Goal: Communication & Community: Answer question/provide support

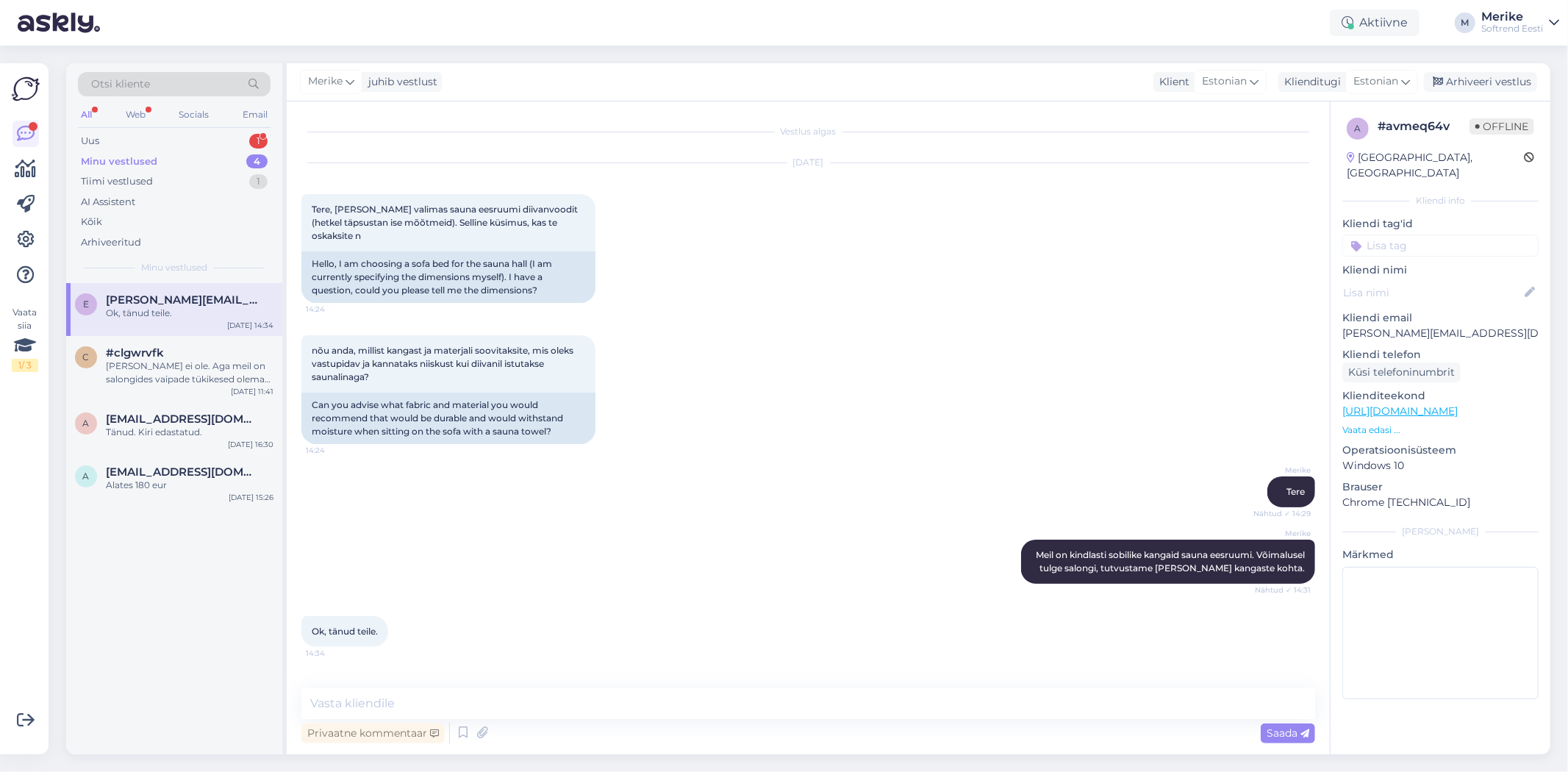
click at [167, 300] on span "[PERSON_NAME][EMAIL_ADDRESS][DOMAIN_NAME]" at bounding box center [182, 300] width 153 height 13
click at [89, 137] on div "Uus" at bounding box center [90, 141] width 18 height 15
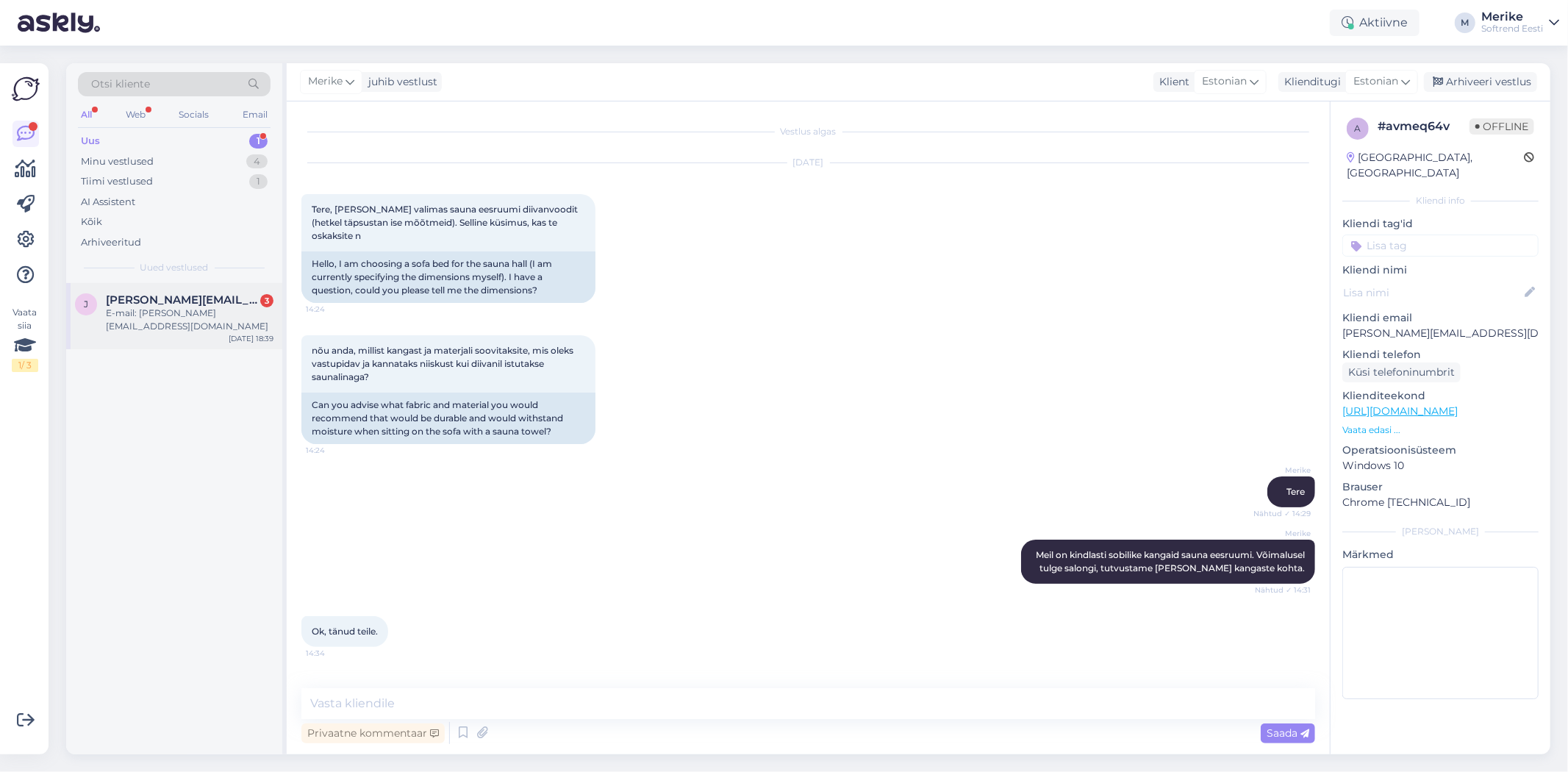
click at [162, 305] on span "[PERSON_NAME][EMAIL_ADDRESS][DOMAIN_NAME]" at bounding box center [182, 300] width 153 height 13
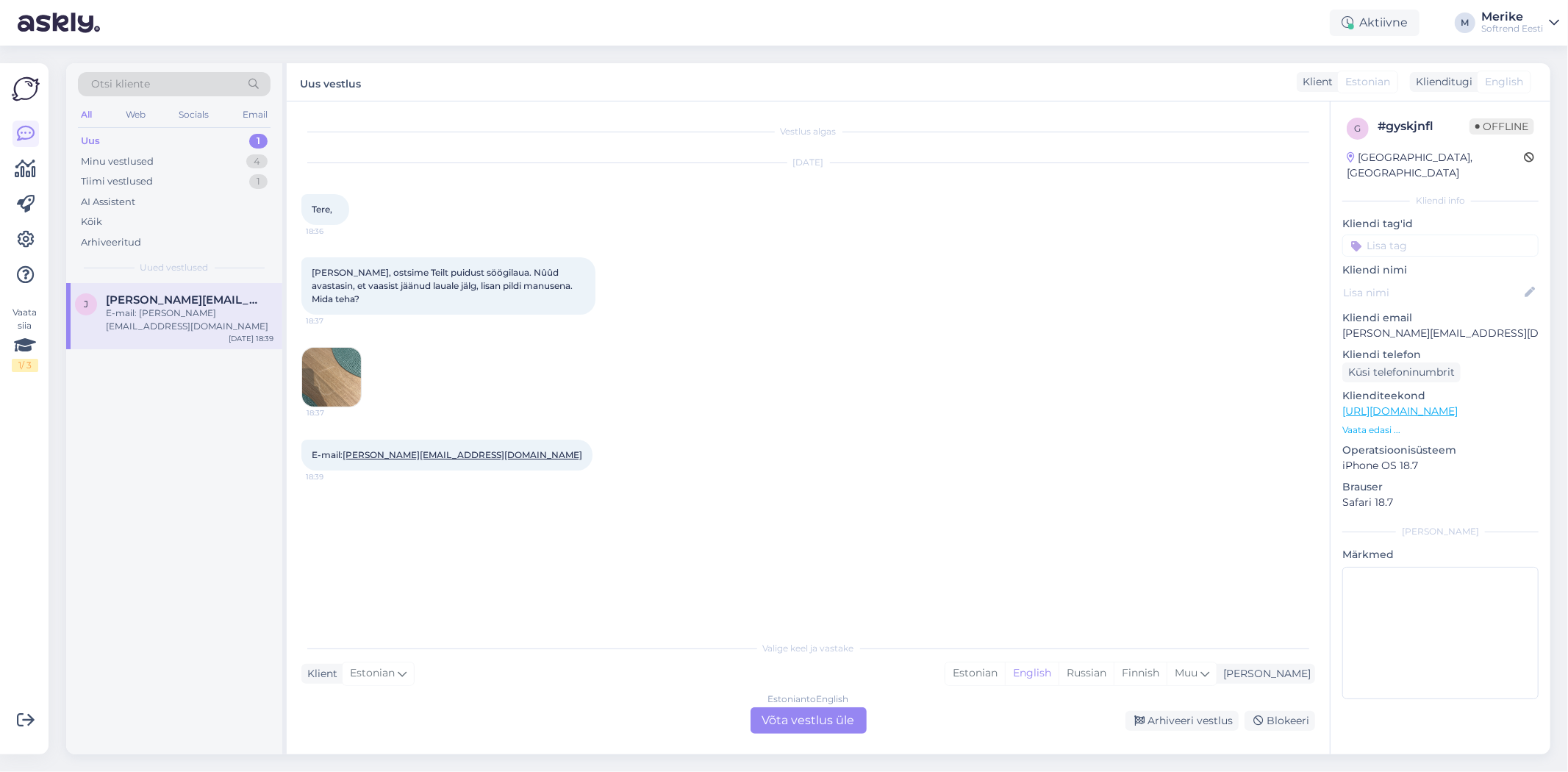
click at [816, 710] on div "Estonian to English Võta vestlus üle" at bounding box center [809, 721] width 116 height 26
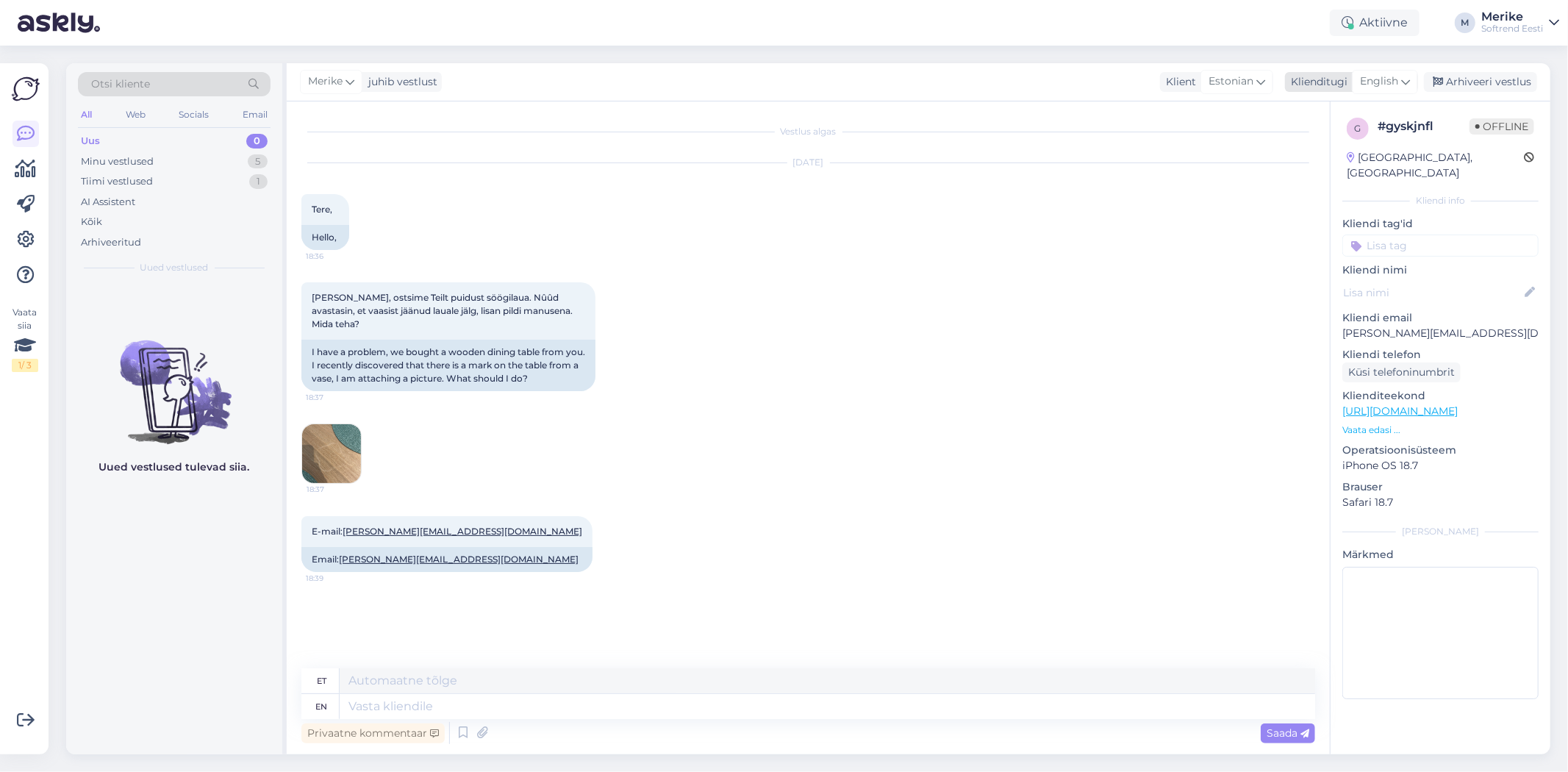
click at [1401, 77] on icon at bounding box center [1405, 82] width 9 height 17
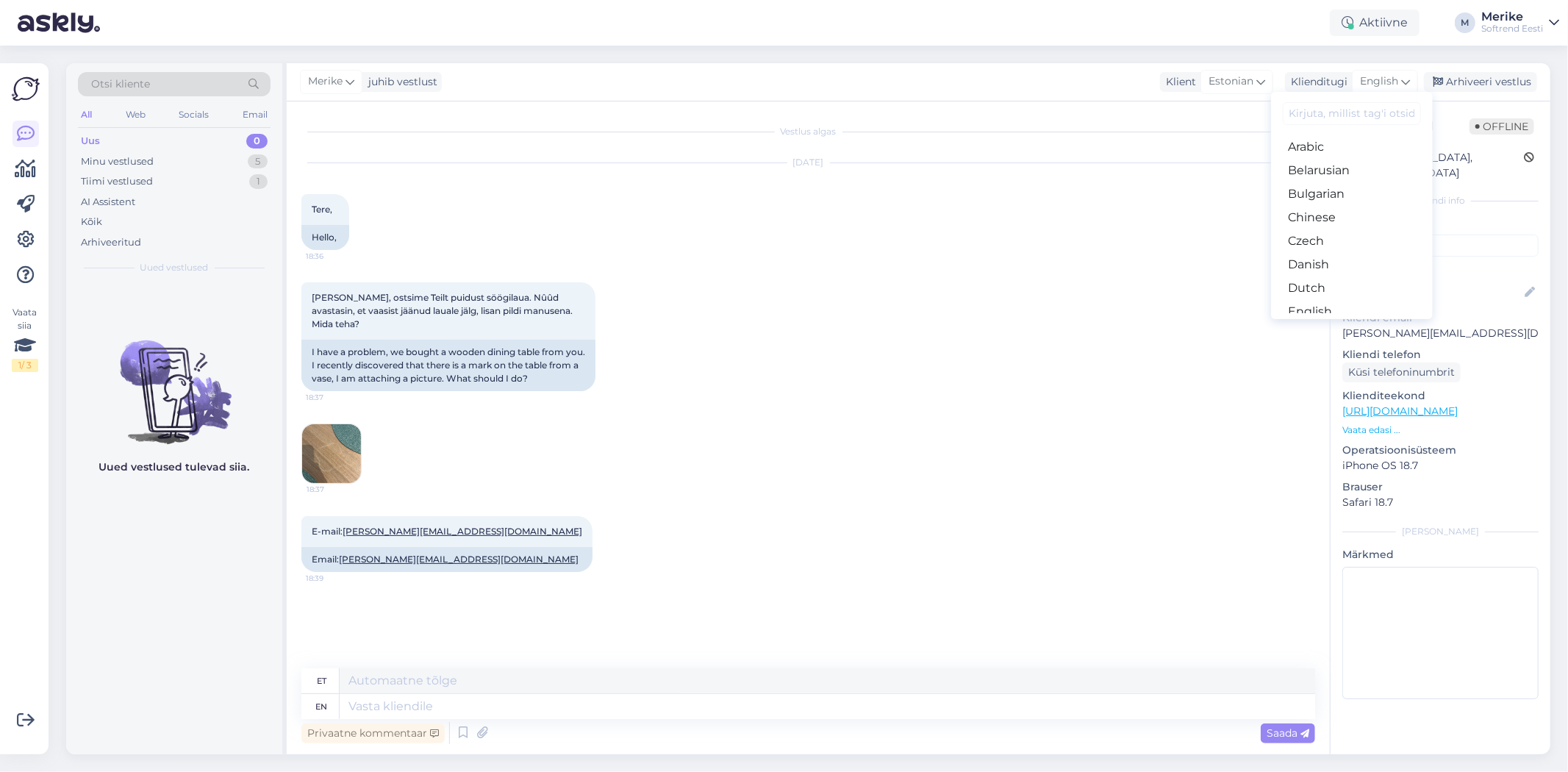
click at [1332, 324] on link "Estonian" at bounding box center [1352, 335] width 162 height 24
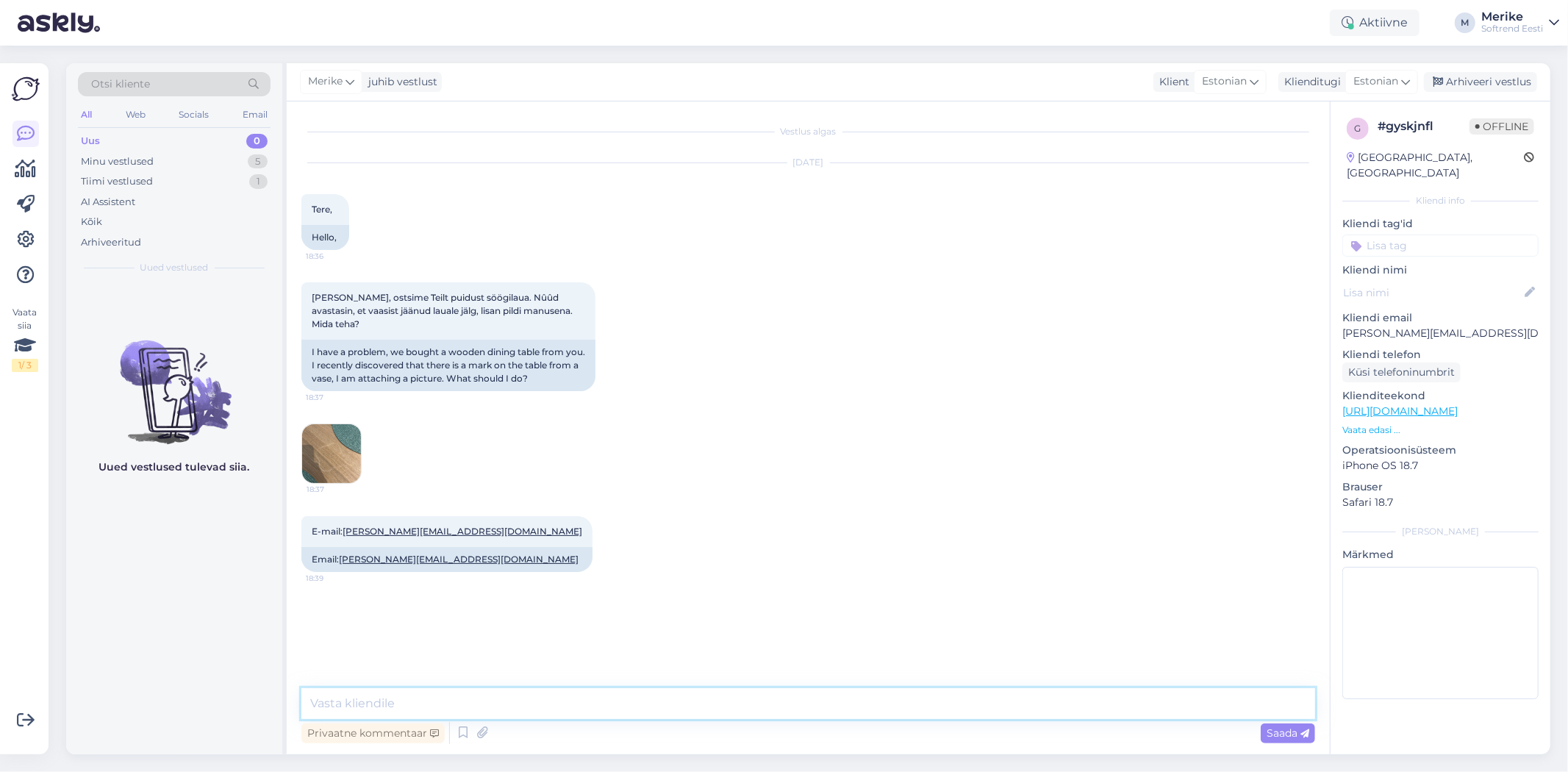
click at [353, 697] on textarea at bounding box center [808, 703] width 1013 height 31
click at [317, 702] on textarea "tere" at bounding box center [808, 703] width 1013 height 31
type textarea "Tere"
click at [1278, 732] on span "Saada" at bounding box center [1288, 733] width 43 height 13
click at [340, 443] on img at bounding box center [331, 453] width 59 height 59
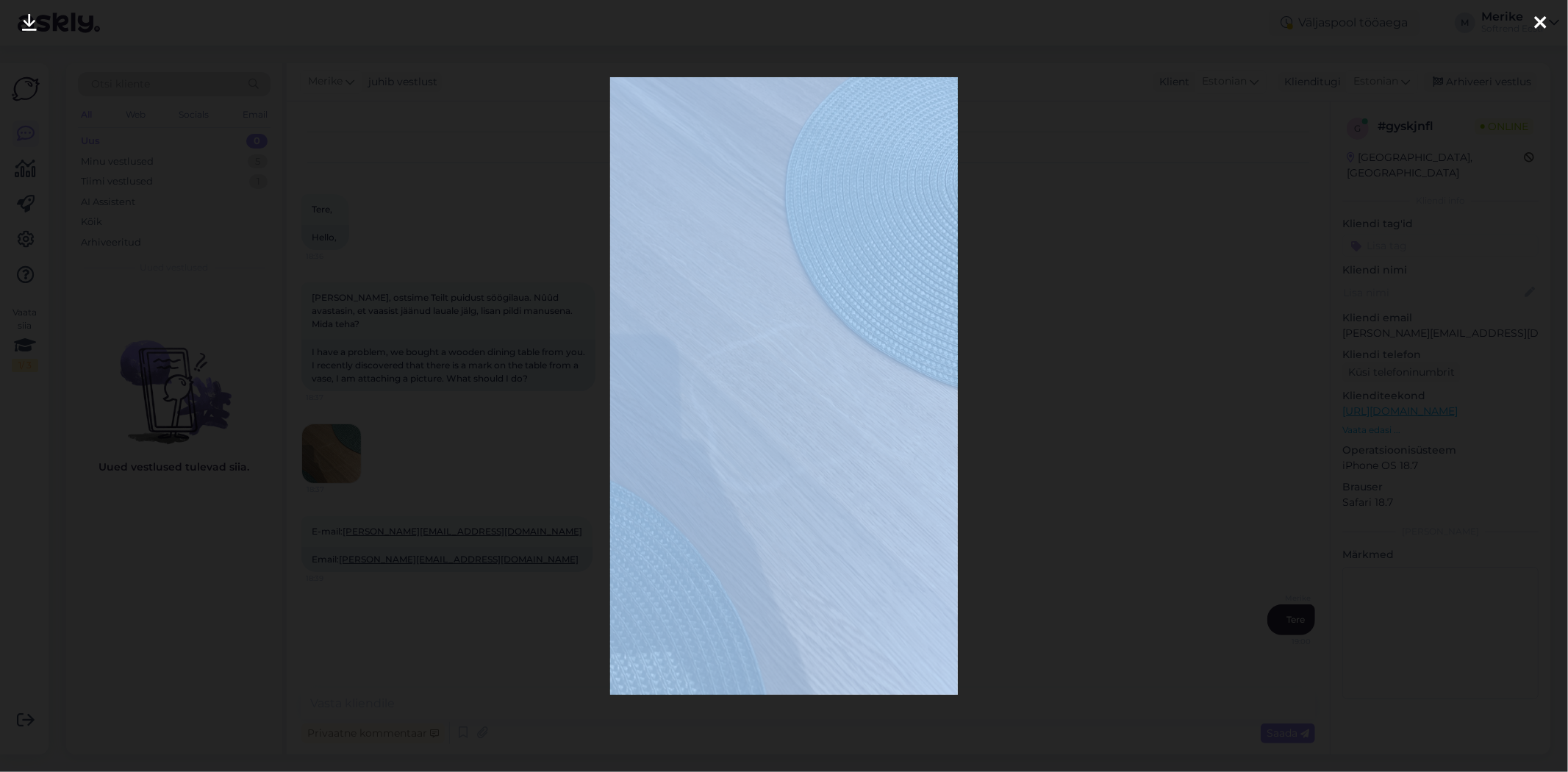
click at [340, 443] on div at bounding box center [784, 386] width 1568 height 772
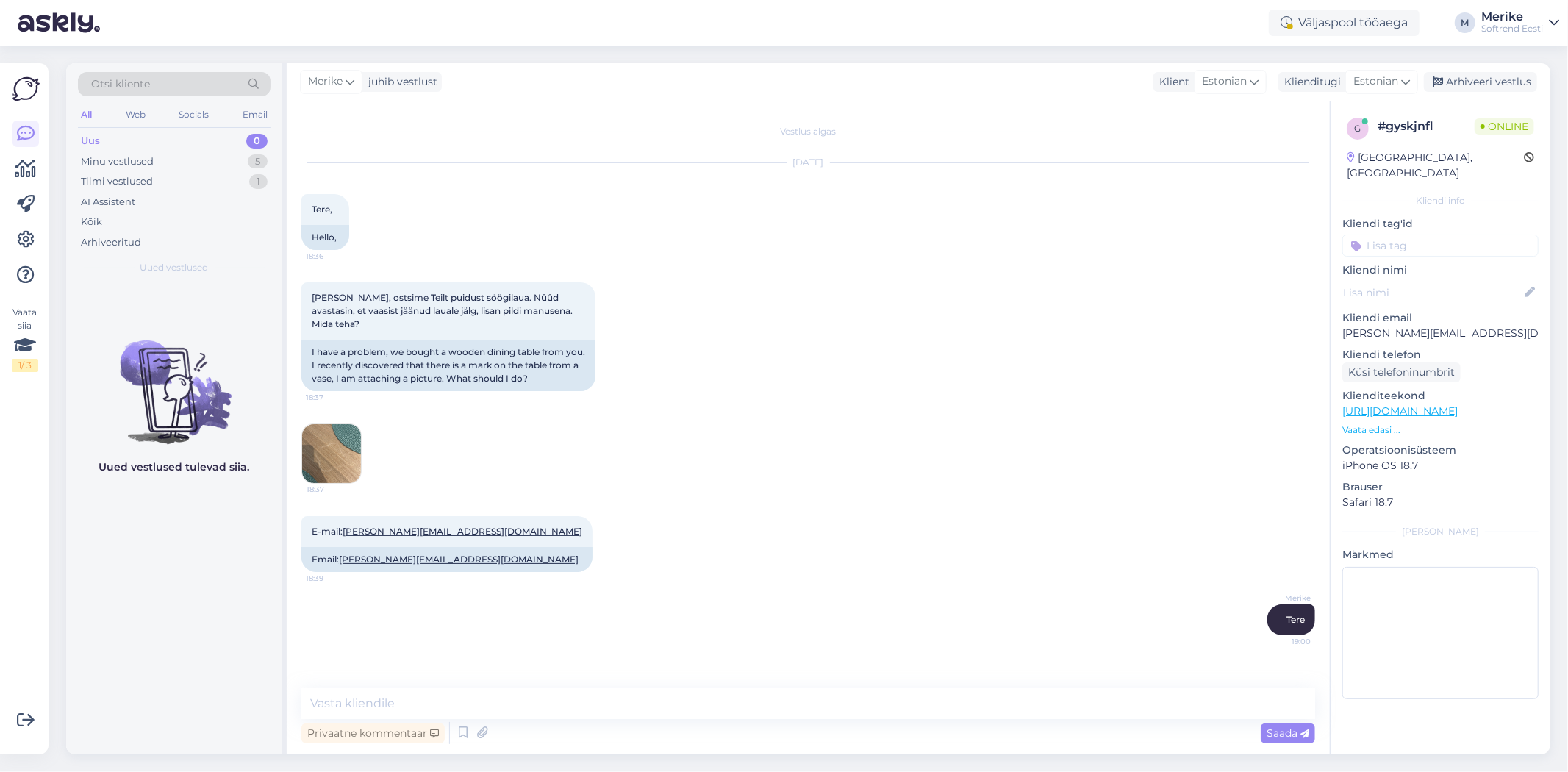
click at [328, 445] on img at bounding box center [331, 453] width 59 height 59
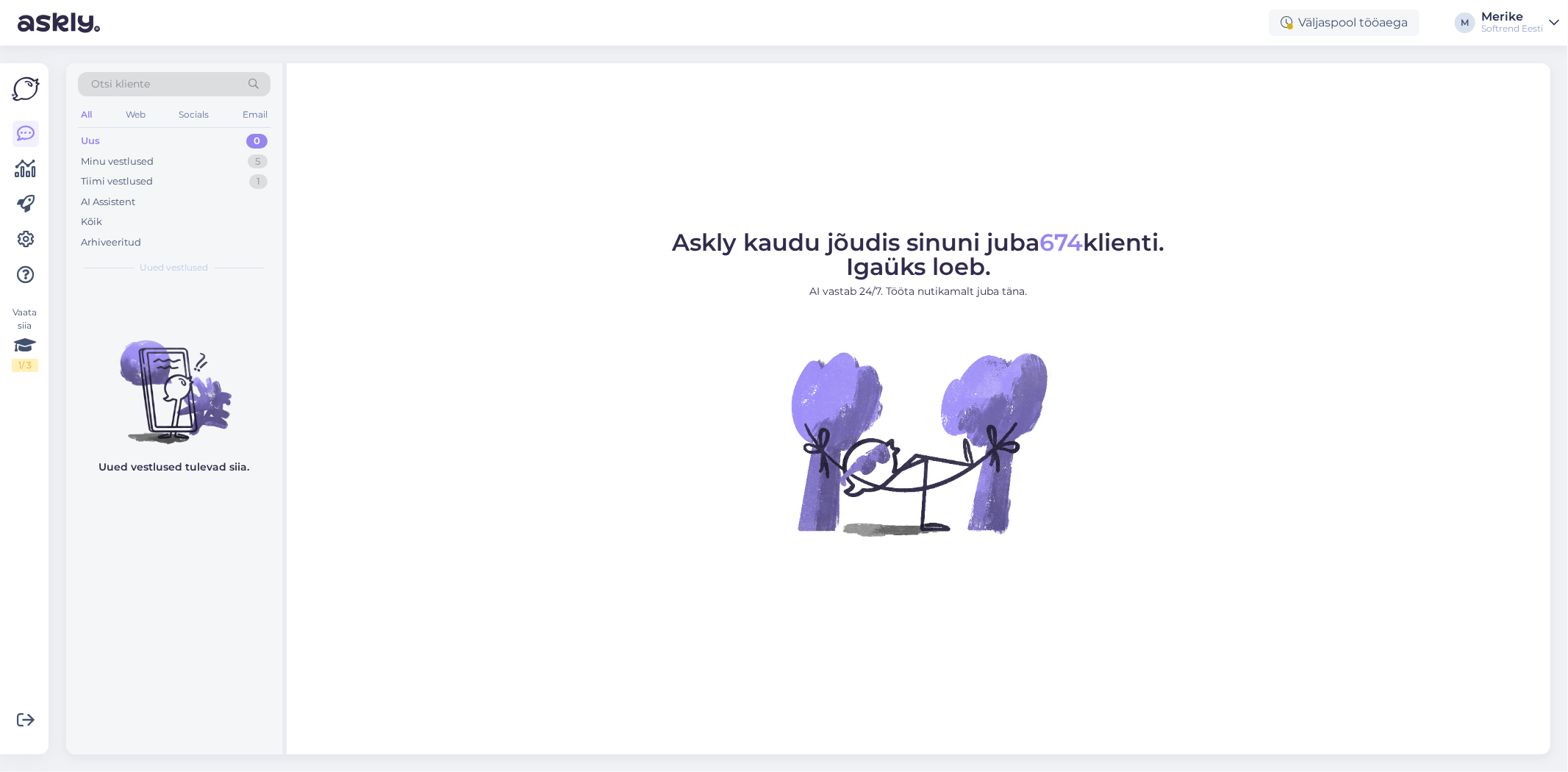
click at [97, 140] on div "Uus" at bounding box center [90, 141] width 19 height 15
click at [88, 136] on div "Uus" at bounding box center [90, 141] width 19 height 15
click at [104, 159] on div "Minu vestlused" at bounding box center [117, 162] width 73 height 15
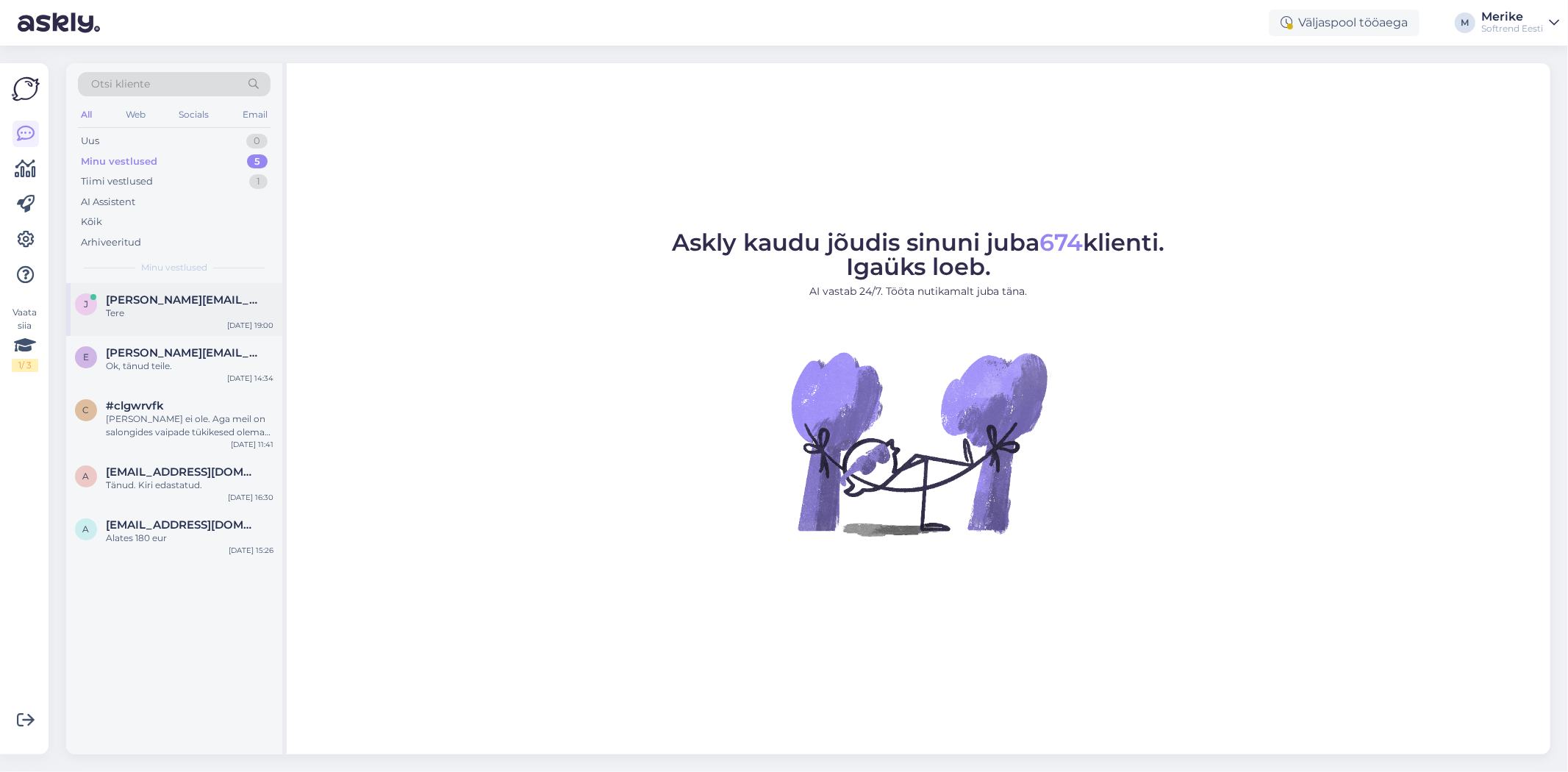
click at [157, 299] on span "[PERSON_NAME][EMAIL_ADDRESS][DOMAIN_NAME]" at bounding box center [182, 300] width 153 height 13
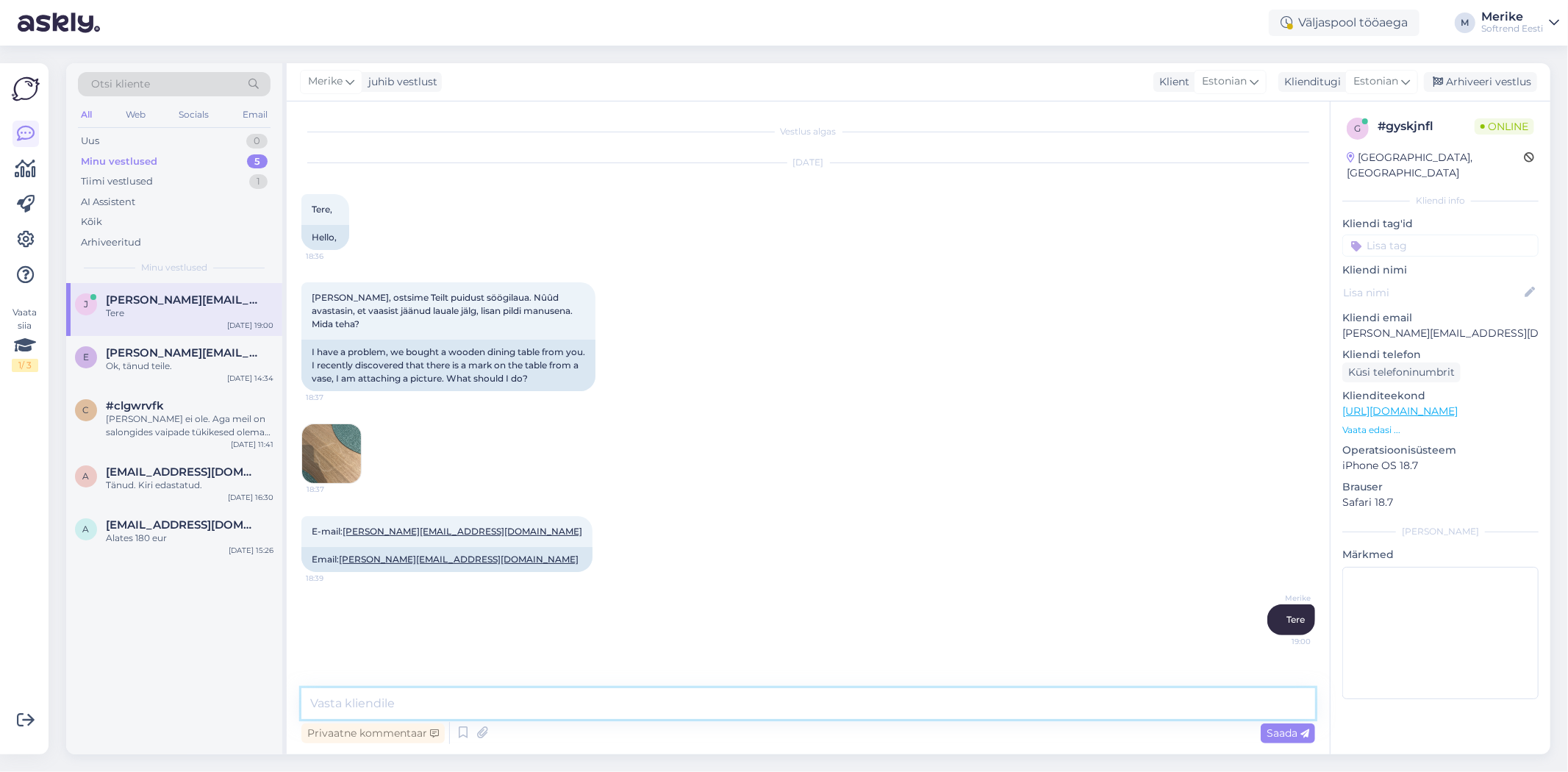
click at [338, 707] on textarea at bounding box center [808, 703] width 1013 height 31
type textarea "Mis lauaga täpsemalt tegu on ?"
click at [1282, 732] on span "Saada" at bounding box center [1288, 733] width 43 height 13
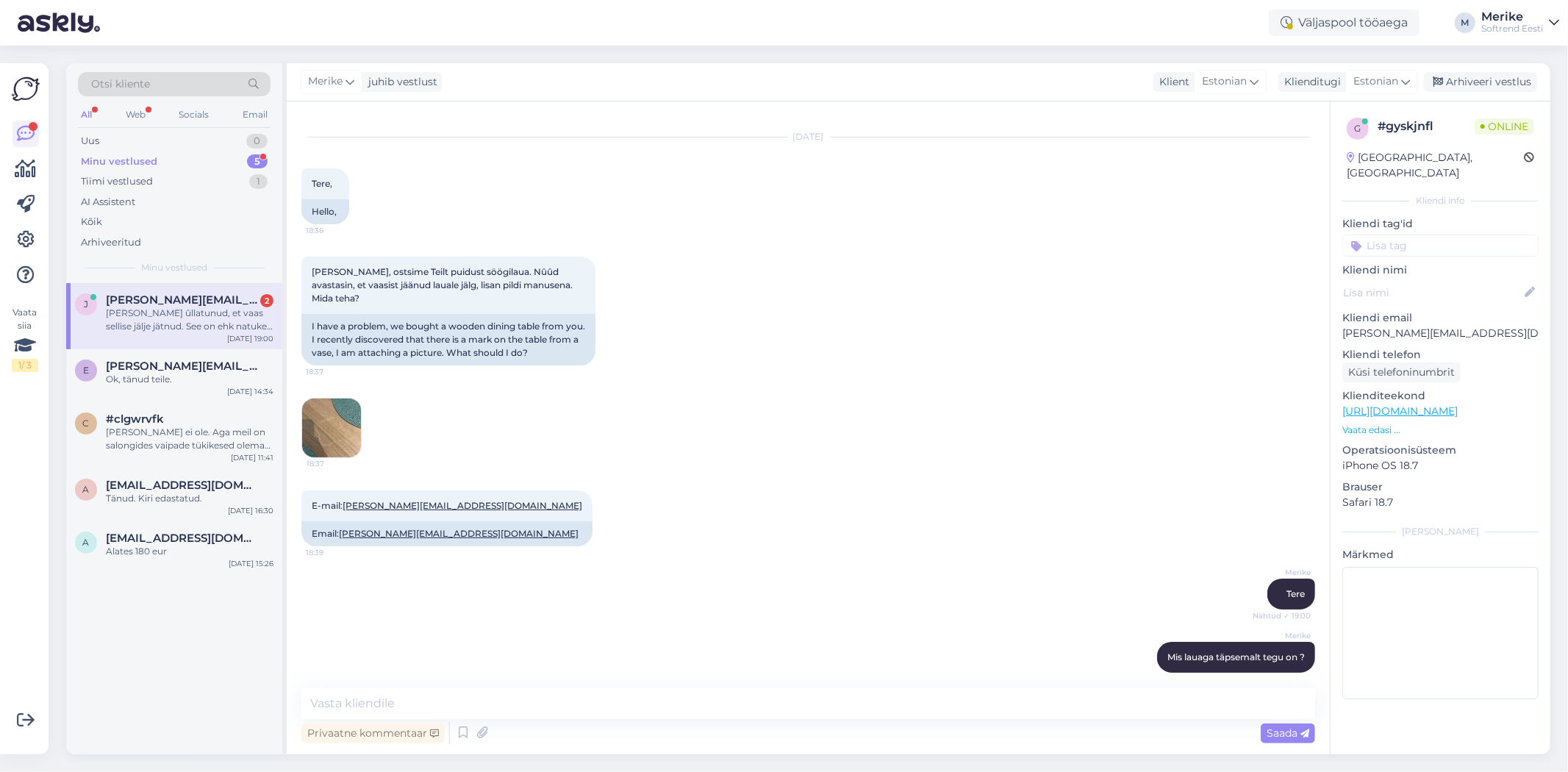
scroll to position [165, 0]
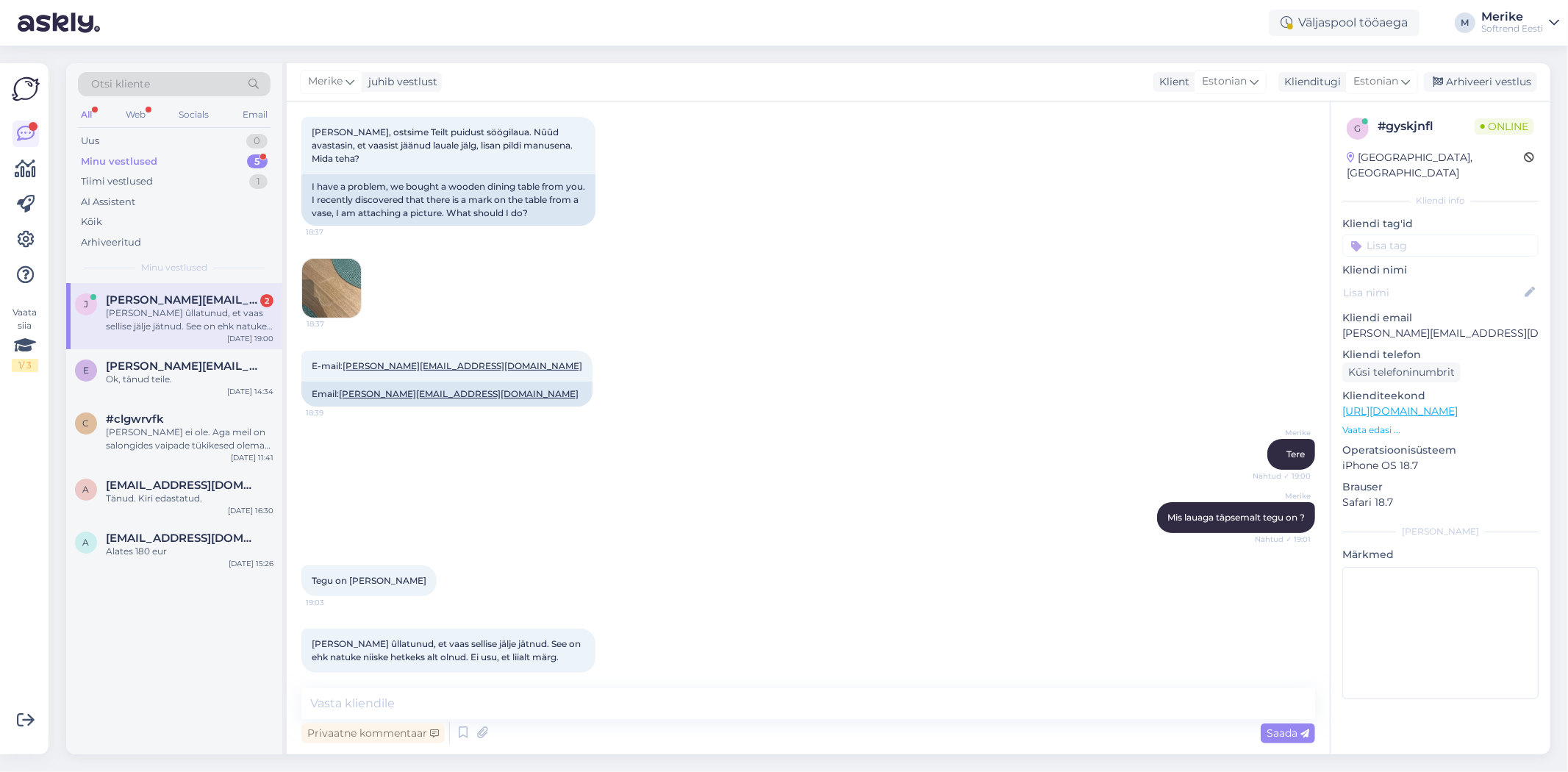
click at [159, 310] on div "[PERSON_NAME] ûllatunud, et vaas sellise jälje jätnud. See on ehk natuke niiske…" at bounding box center [189, 320] width 168 height 26
click at [333, 711] on textarea at bounding box center [808, 703] width 1013 height 31
click at [319, 704] on textarea "saadn homme" at bounding box center [808, 703] width 1013 height 31
click at [448, 701] on textarea "Saadn homme" at bounding box center [808, 703] width 1013 height 31
type textarea "Saadn homme hooldusjuhendi ja uurin mida sellega teha"
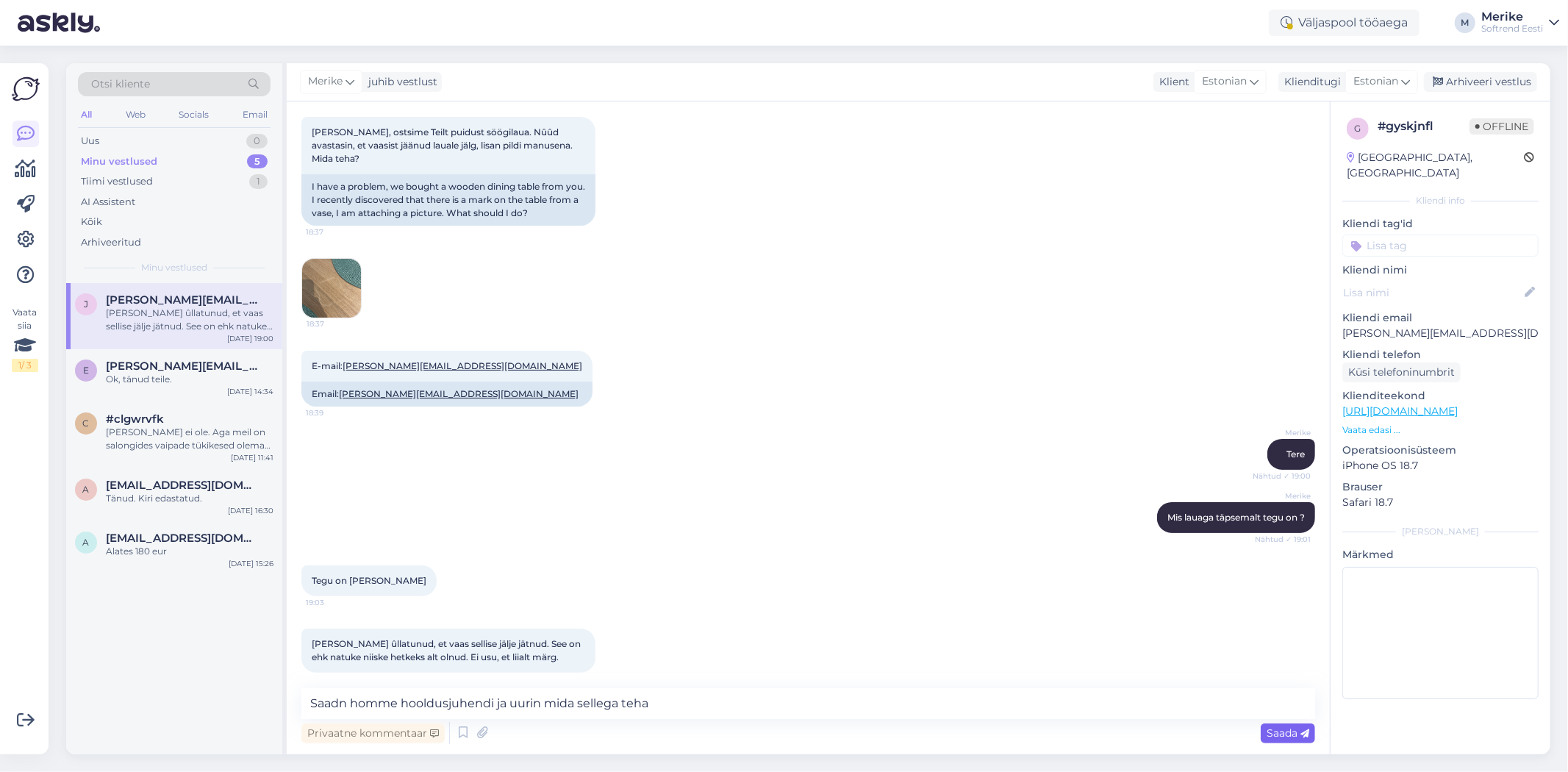
click at [1282, 732] on span "Saada" at bounding box center [1288, 733] width 43 height 13
